Goal: Task Accomplishment & Management: Manage account settings

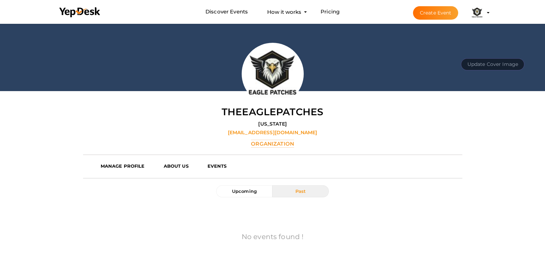
scroll to position [129, 0]
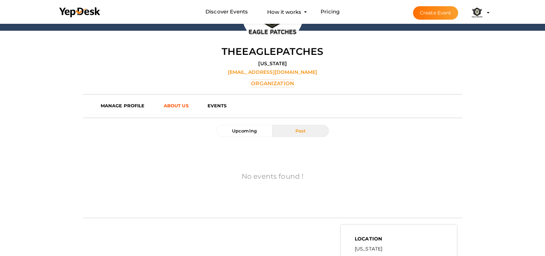
drag, startPoint x: 182, startPoint y: 103, endPoint x: 185, endPoint y: 102, distance: 3.8
click at [182, 103] on b "ABOUT US" at bounding box center [175, 106] width 25 height 6
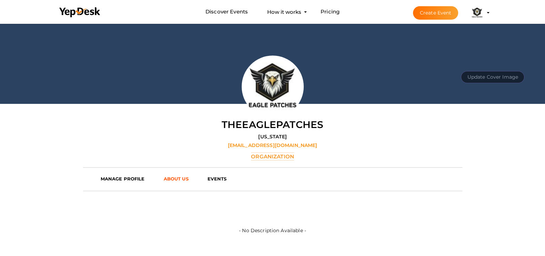
scroll to position [0, 0]
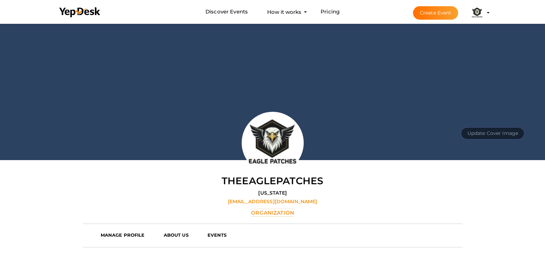
click at [484, 17] on img at bounding box center [477, 13] width 14 height 14
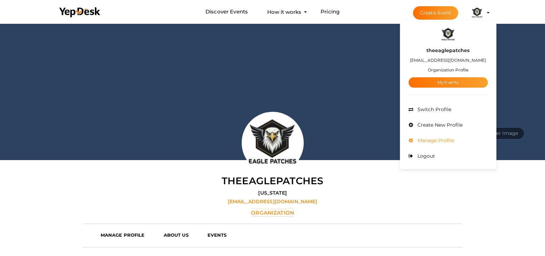
click at [454, 140] on span "Manage Profile" at bounding box center [434, 140] width 38 height 6
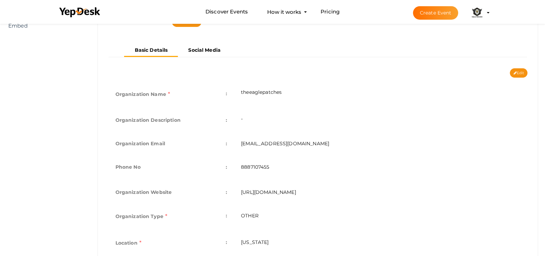
scroll to position [171, 0]
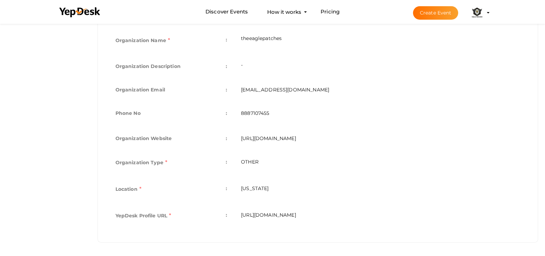
click at [458, 80] on td "[EMAIL_ADDRESS][DOMAIN_NAME]" at bounding box center [380, 89] width 293 height 23
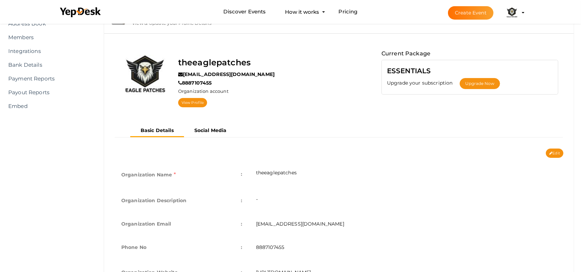
scroll to position [0, 0]
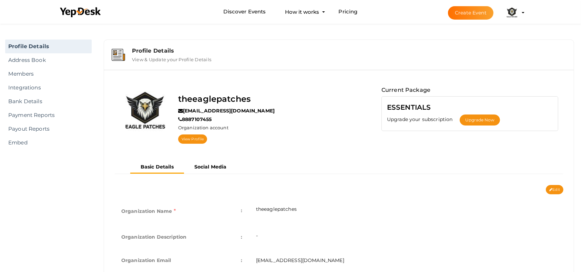
click at [512, 12] on img at bounding box center [512, 13] width 14 height 14
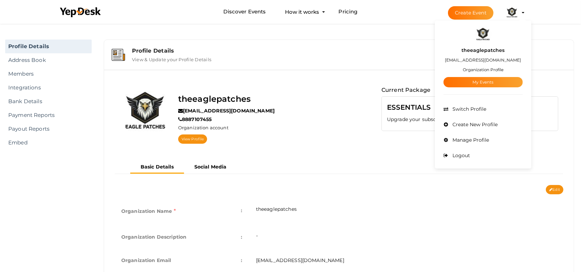
click at [336, 64] on div "Profile Details View & Update your Profile Details" at bounding box center [338, 54] width 463 height 23
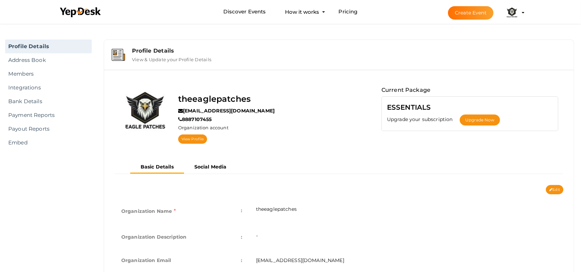
click at [519, 15] on button "theeaglepatches emirthomas48@gmail.com Organization Profile My Events Admin Swi…" at bounding box center [512, 13] width 18 height 14
click at [503, 19] on button "theeaglepatches emirthomas48@gmail.com Organization Profile My Events Admin Swi…" at bounding box center [512, 13] width 18 height 14
click at [516, 17] on img at bounding box center [512, 13] width 14 height 14
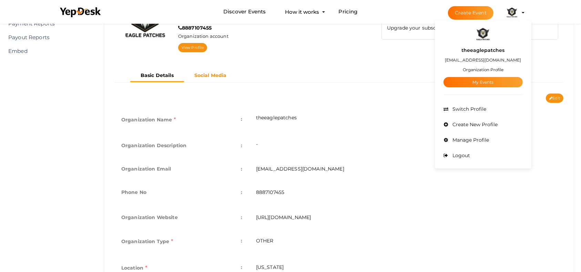
click at [212, 76] on b "Social Media" at bounding box center [210, 75] width 32 height 6
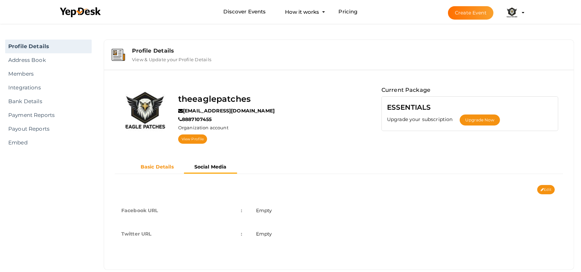
click at [163, 164] on button "Basic Details" at bounding box center [157, 167] width 54 height 11
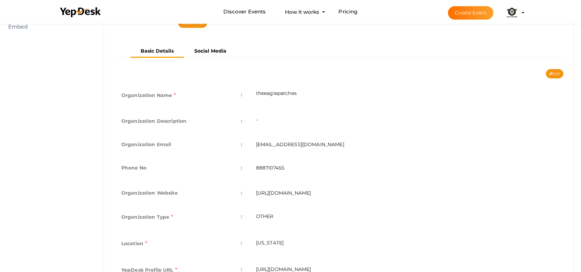
scroll to position [154, 0]
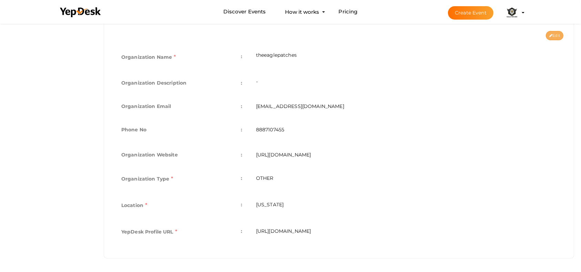
click at [551, 36] on button "Edit" at bounding box center [555, 35] width 18 height 9
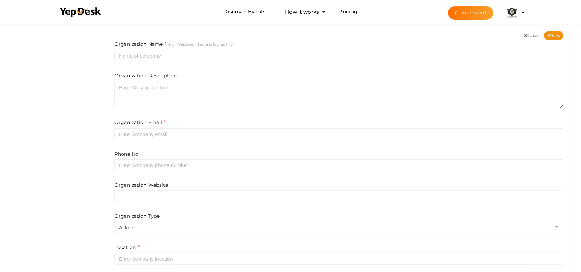
type input "theeaglepatches"
type input "[EMAIL_ADDRESS][DOMAIN_NAME]"
type input "8887107455"
type input "[URL][DOMAIN_NAME]"
select select "9"
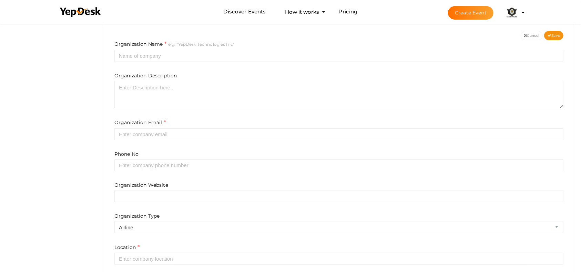
type input "[US_STATE]"
type input "theeaglepatches"
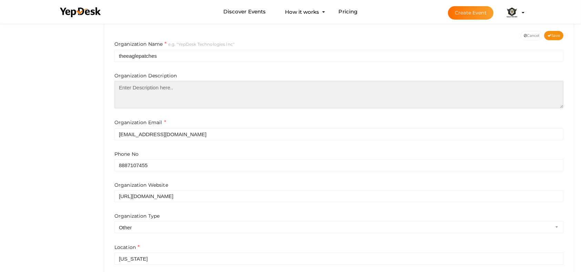
click at [225, 105] on textarea at bounding box center [338, 95] width 449 height 28
paste textarea "TheEaglePatches is a custom patch business that specializes in creating high-qu…"
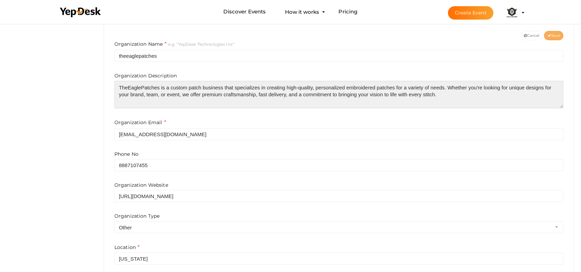
type textarea "TheEaglePatches is a custom patch business that specializes in creating high-qu…"
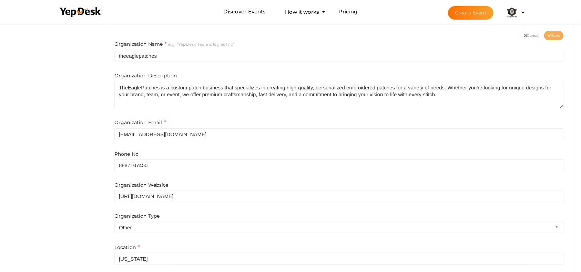
click at [551, 35] on span "Save" at bounding box center [553, 35] width 12 height 4
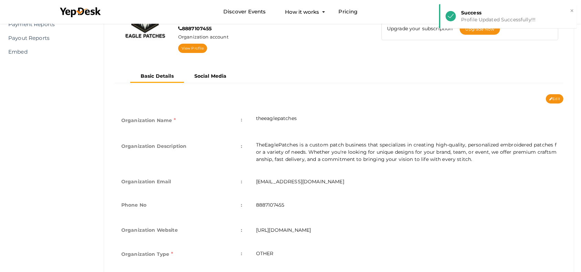
scroll to position [0, 0]
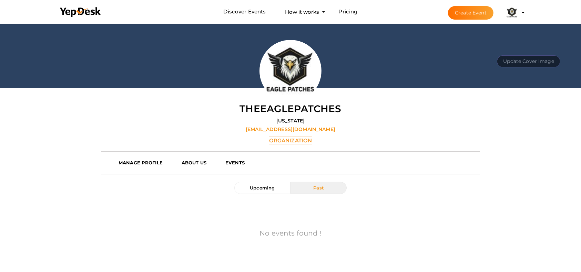
scroll to position [160, 0]
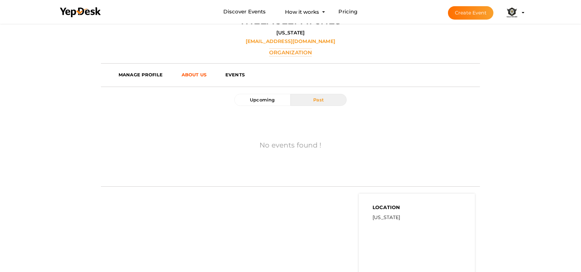
click at [183, 75] on b "ABOUT US" at bounding box center [194, 75] width 25 height 6
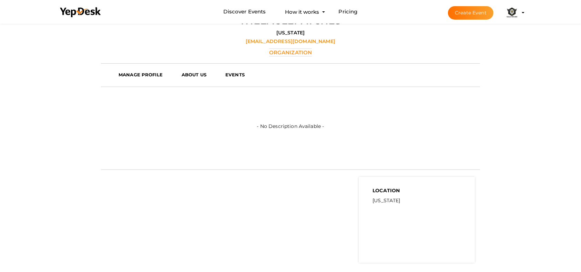
click at [308, 124] on label "- No Description Available -" at bounding box center [290, 112] width 67 height 37
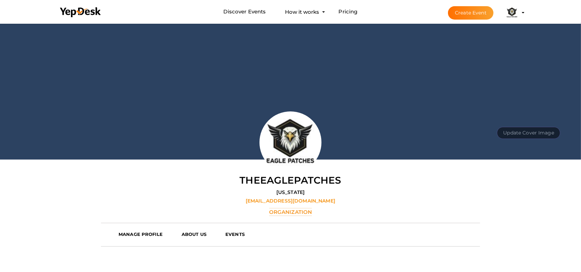
scroll to position [92, 0]
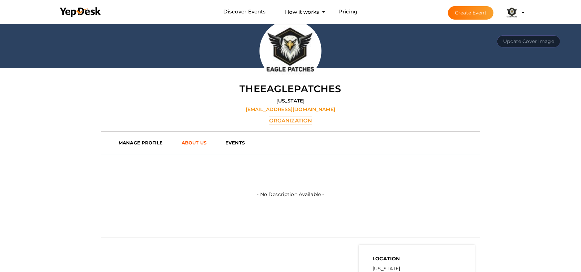
click at [204, 142] on b "ABOUT US" at bounding box center [194, 143] width 25 height 6
click at [205, 143] on b "ABOUT US" at bounding box center [194, 143] width 25 height 6
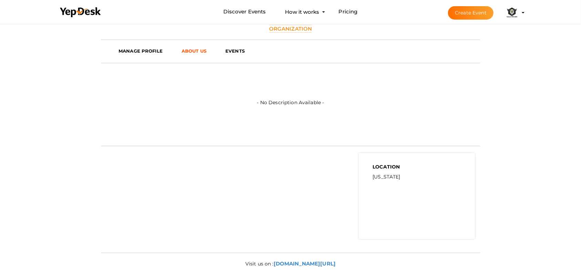
scroll to position [0, 0]
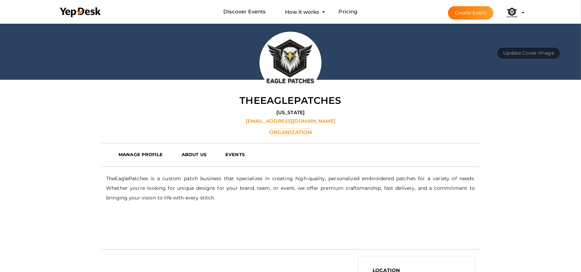
scroll to position [126, 0]
